Goal: Transaction & Acquisition: Download file/media

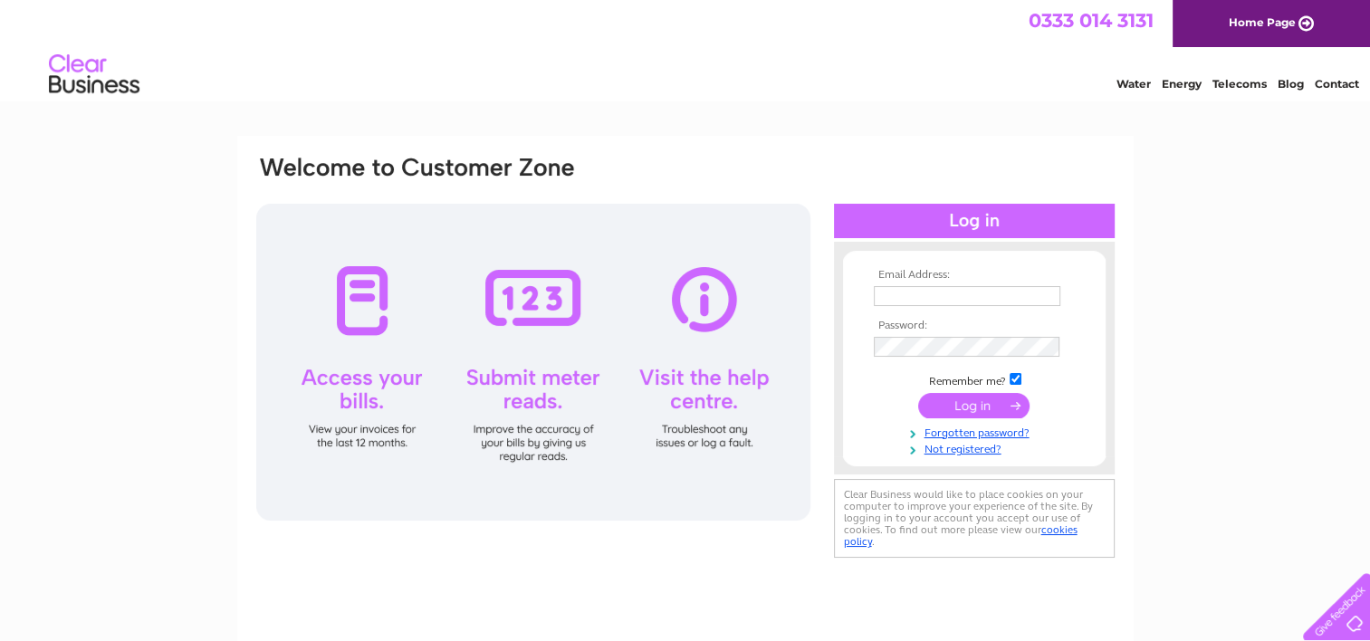
type input "ntlr041@gmail.com"
click at [958, 409] on input "submit" at bounding box center [973, 405] width 111 height 25
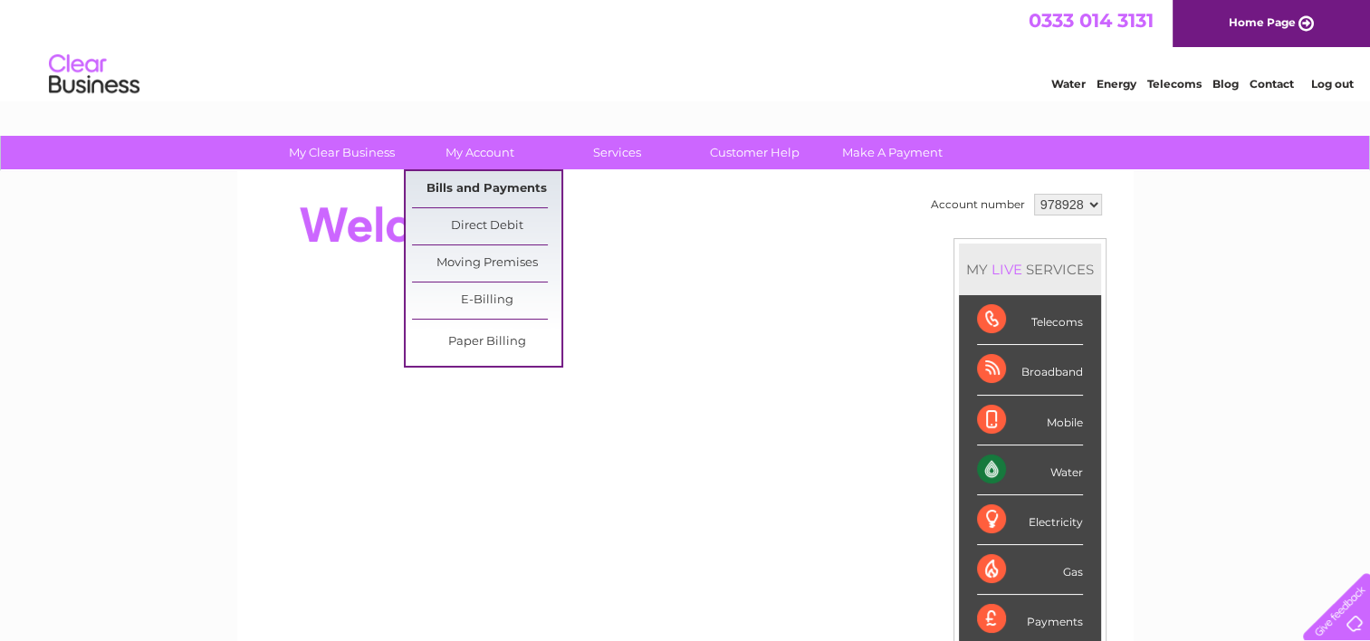
click at [479, 192] on link "Bills and Payments" at bounding box center [486, 189] width 149 height 36
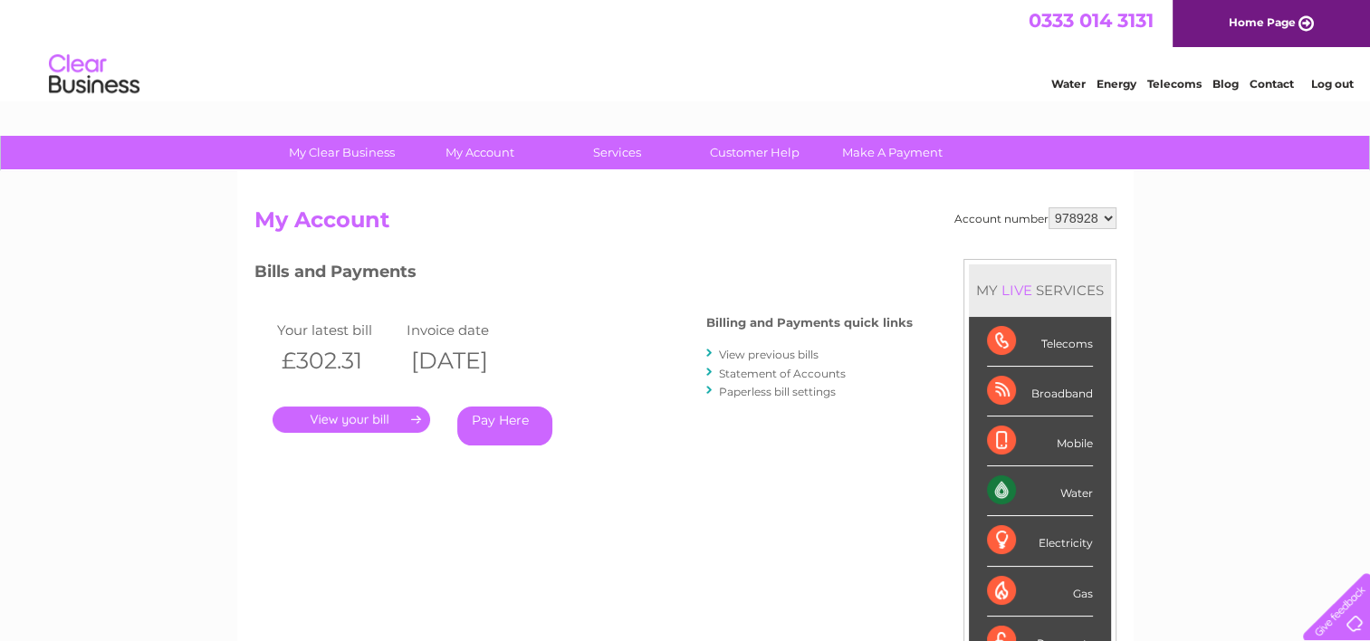
click at [366, 425] on link "." at bounding box center [352, 420] width 158 height 26
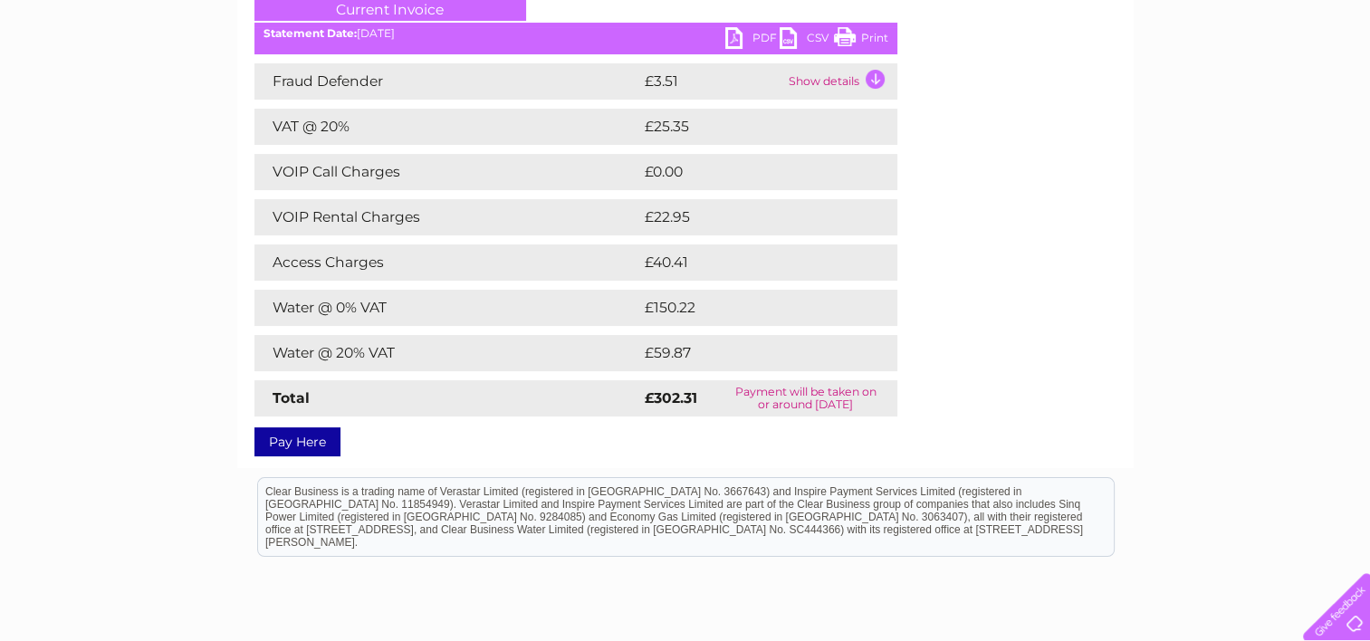
scroll to position [277, 0]
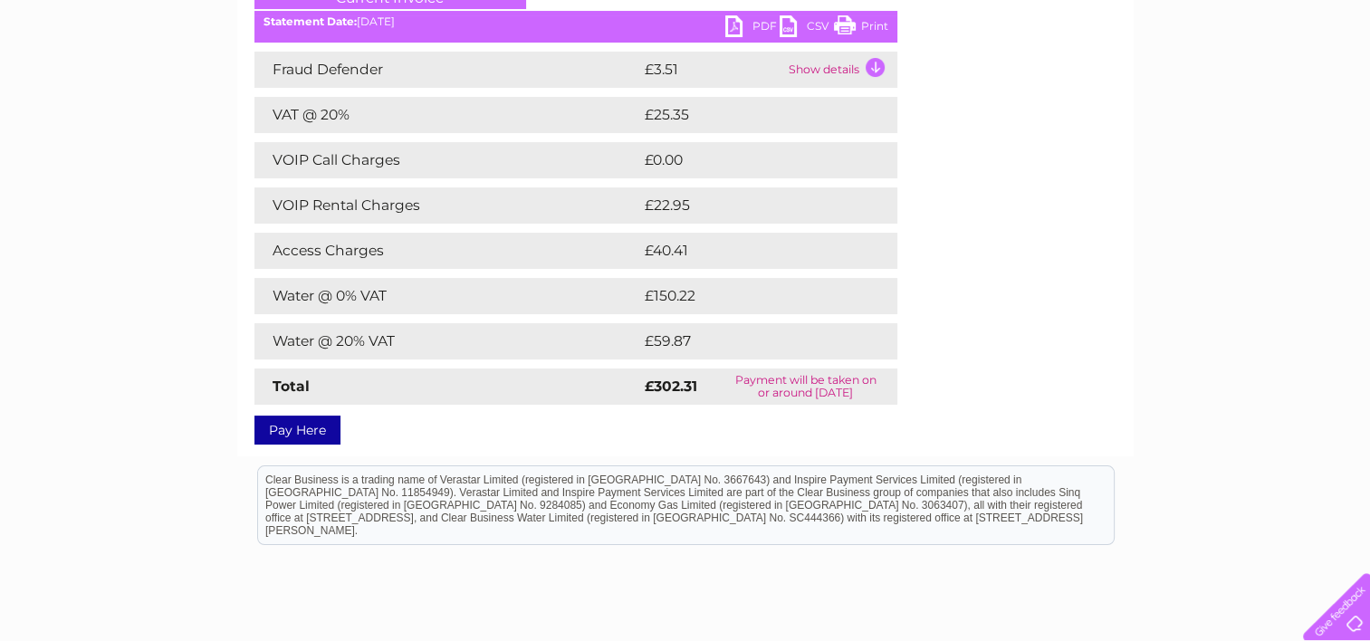
click at [729, 19] on link "PDF" at bounding box center [752, 28] width 54 height 26
